Goal: Find specific page/section: Find specific page/section

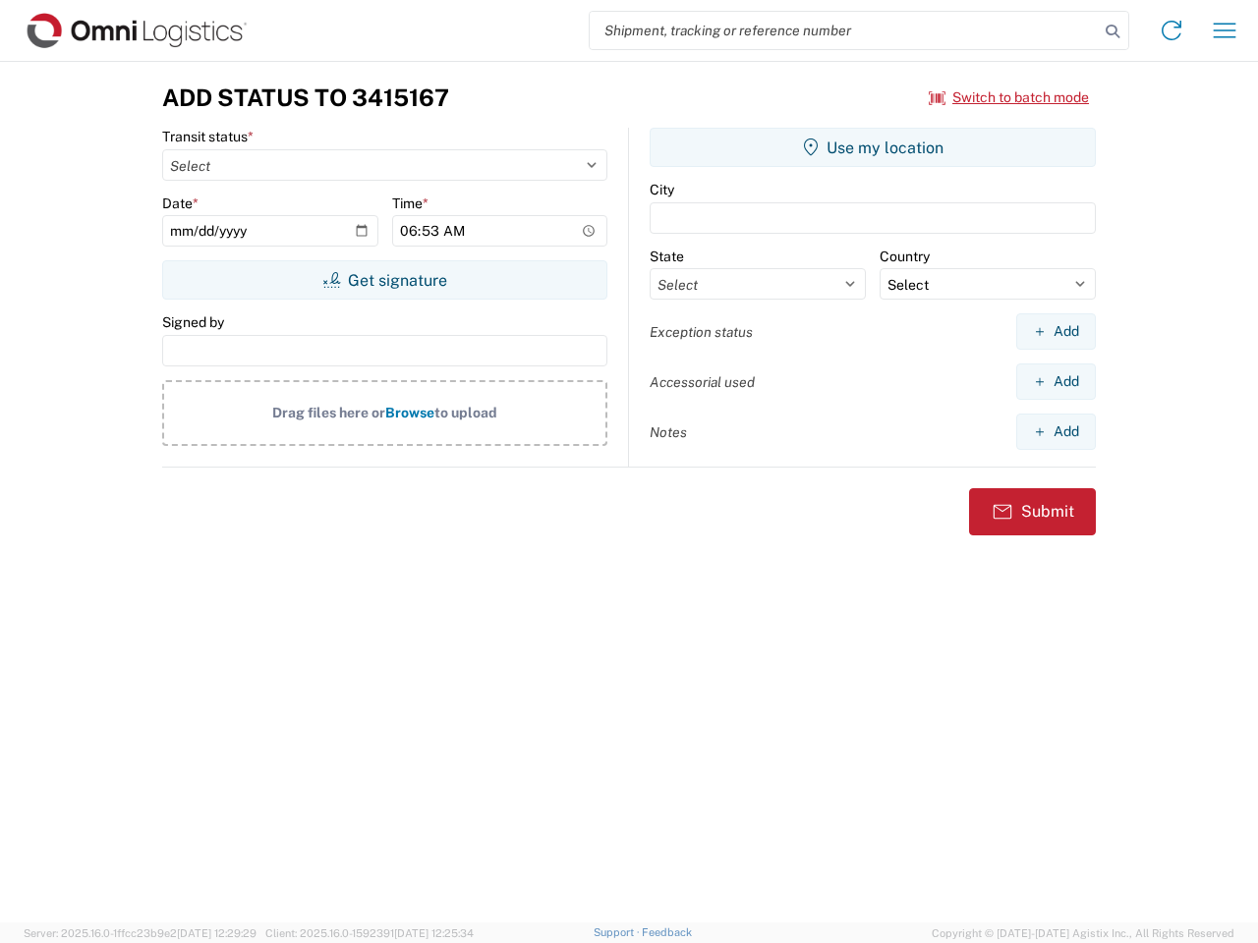
click at [844, 30] on input "search" at bounding box center [844, 30] width 509 height 37
click at [1112, 31] on icon at bounding box center [1113, 32] width 28 height 28
click at [1171, 30] on icon at bounding box center [1171, 30] width 31 height 31
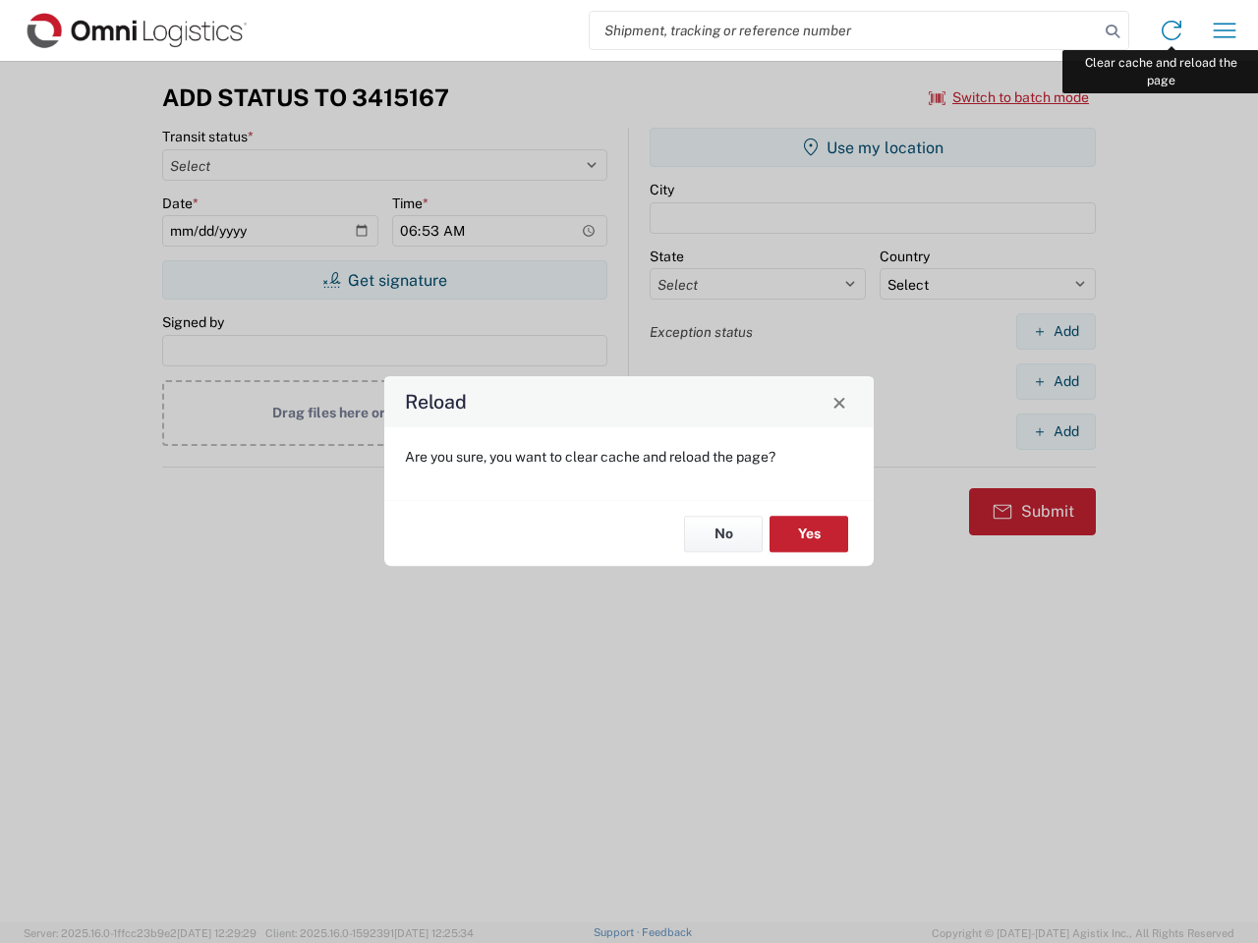
click at [1224, 30] on div "Reload Are you sure, you want to clear cache and reload the page? No Yes" at bounding box center [629, 471] width 1258 height 943
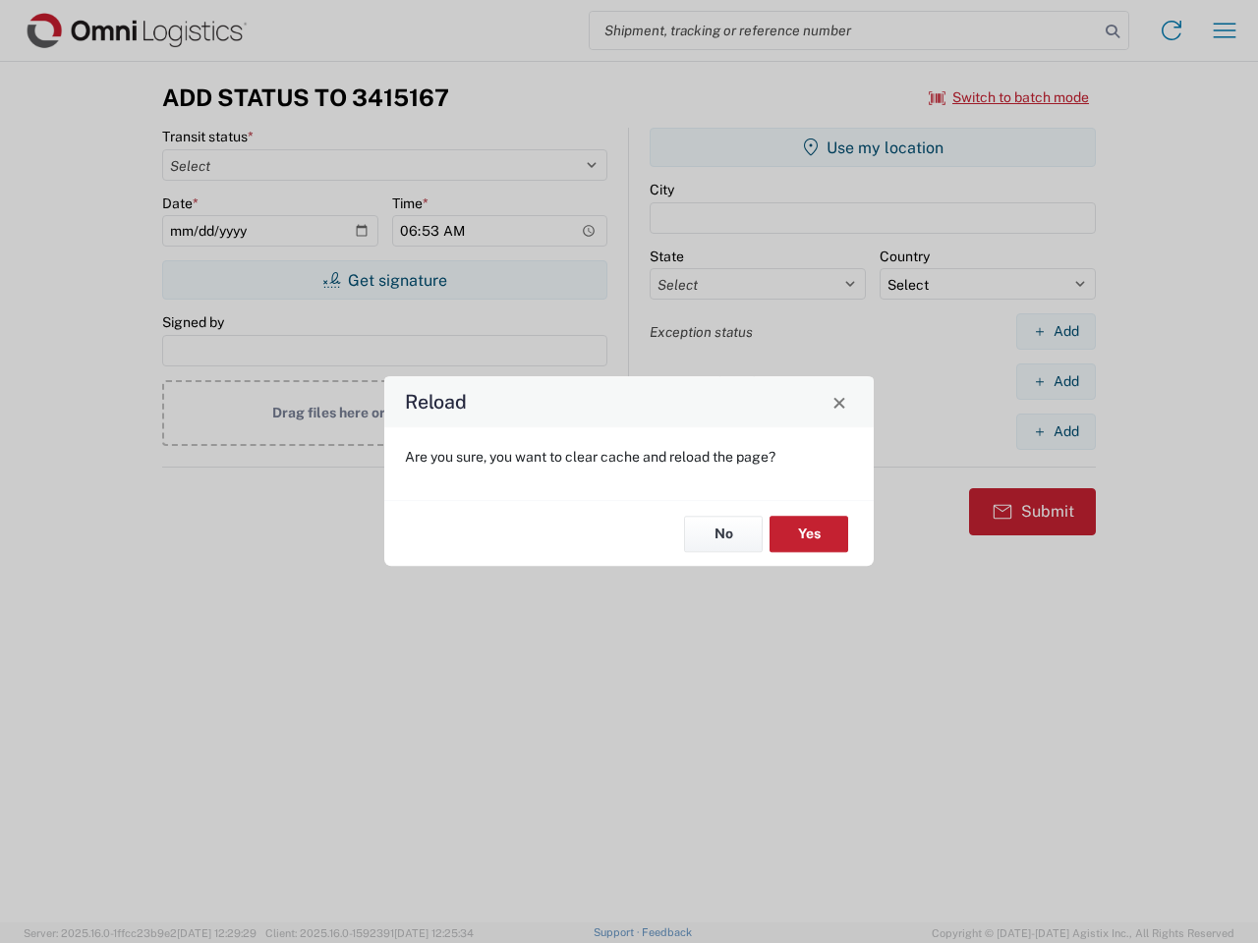
click at [1009, 97] on div "Reload Are you sure, you want to clear cache and reload the page? No Yes" at bounding box center [629, 471] width 1258 height 943
click at [384, 280] on div "Reload Are you sure, you want to clear cache and reload the page? No Yes" at bounding box center [629, 471] width 1258 height 943
click at [873, 147] on div "Reload Are you sure, you want to clear cache and reload the page? No Yes" at bounding box center [629, 471] width 1258 height 943
click at [1055, 331] on div "Reload Are you sure, you want to clear cache and reload the page? No Yes" at bounding box center [629, 471] width 1258 height 943
click at [1055, 381] on div "Reload Are you sure, you want to clear cache and reload the page? No Yes" at bounding box center [629, 471] width 1258 height 943
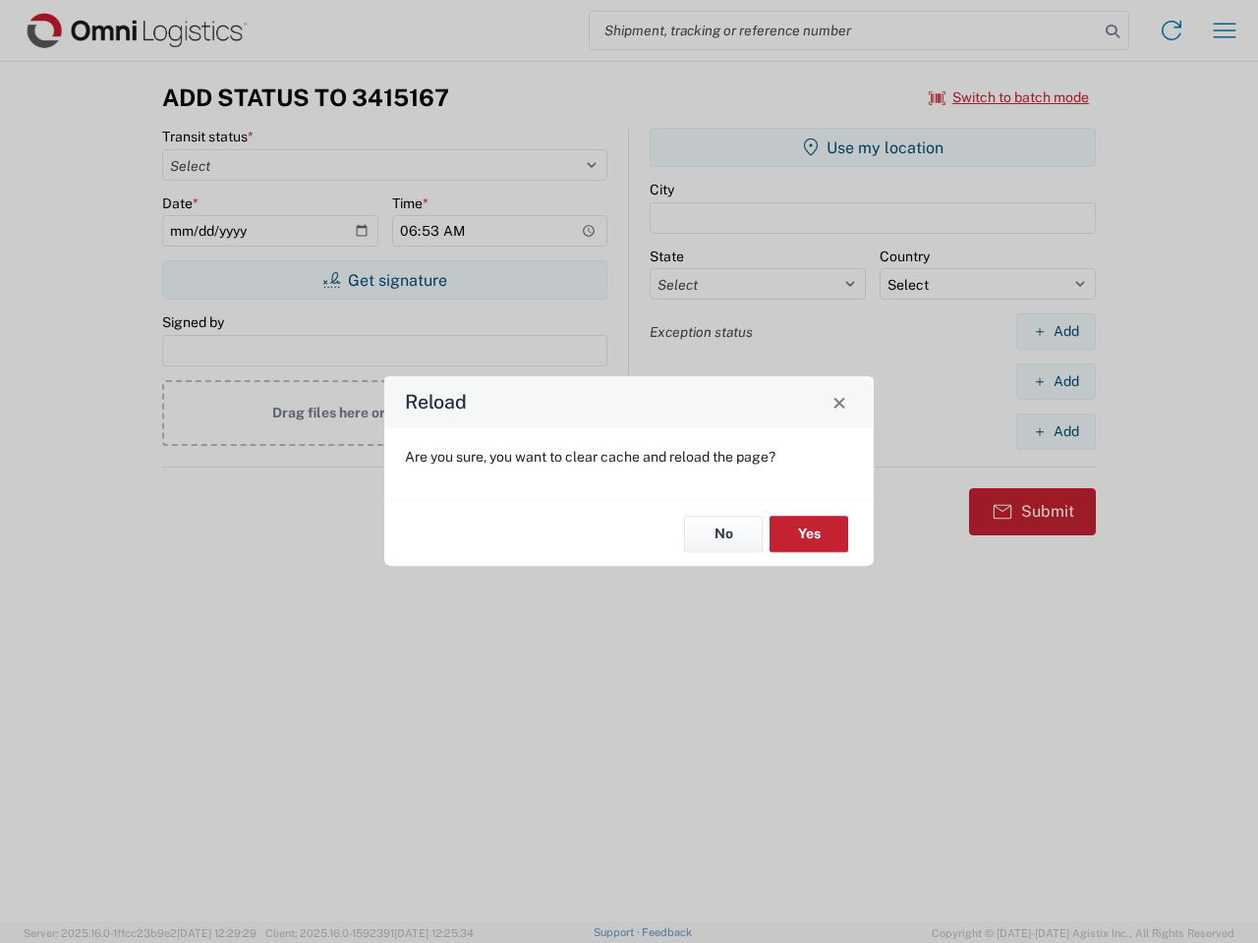
click at [1055, 431] on div "Reload Are you sure, you want to clear cache and reload the page? No Yes" at bounding box center [629, 471] width 1258 height 943
